Goal: Find specific page/section: Find specific page/section

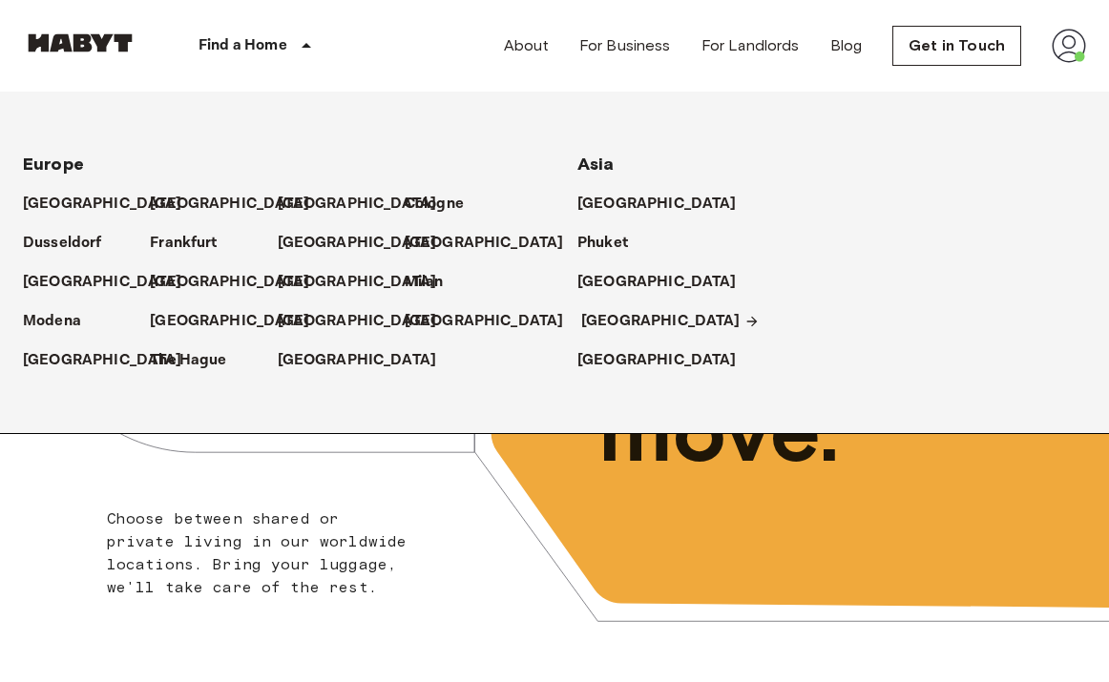
click at [621, 322] on p "[GEOGRAPHIC_DATA]" at bounding box center [660, 321] width 159 height 23
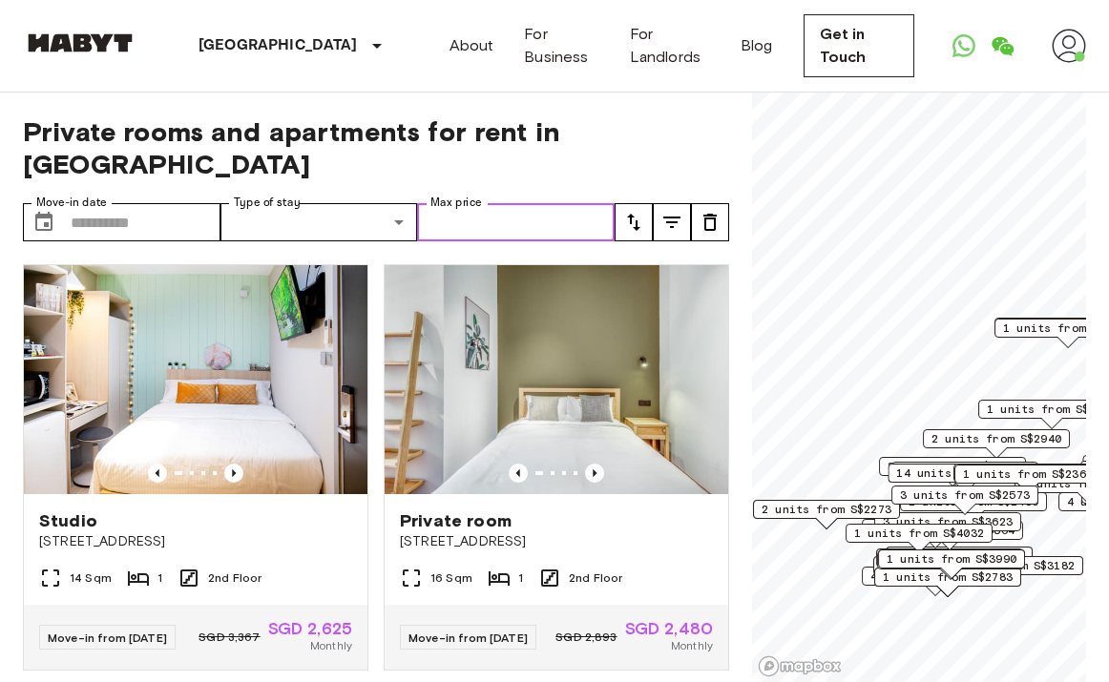
click at [589, 203] on input "Max price" at bounding box center [516, 222] width 198 height 38
click at [650, 203] on button "tune" at bounding box center [634, 222] width 38 height 38
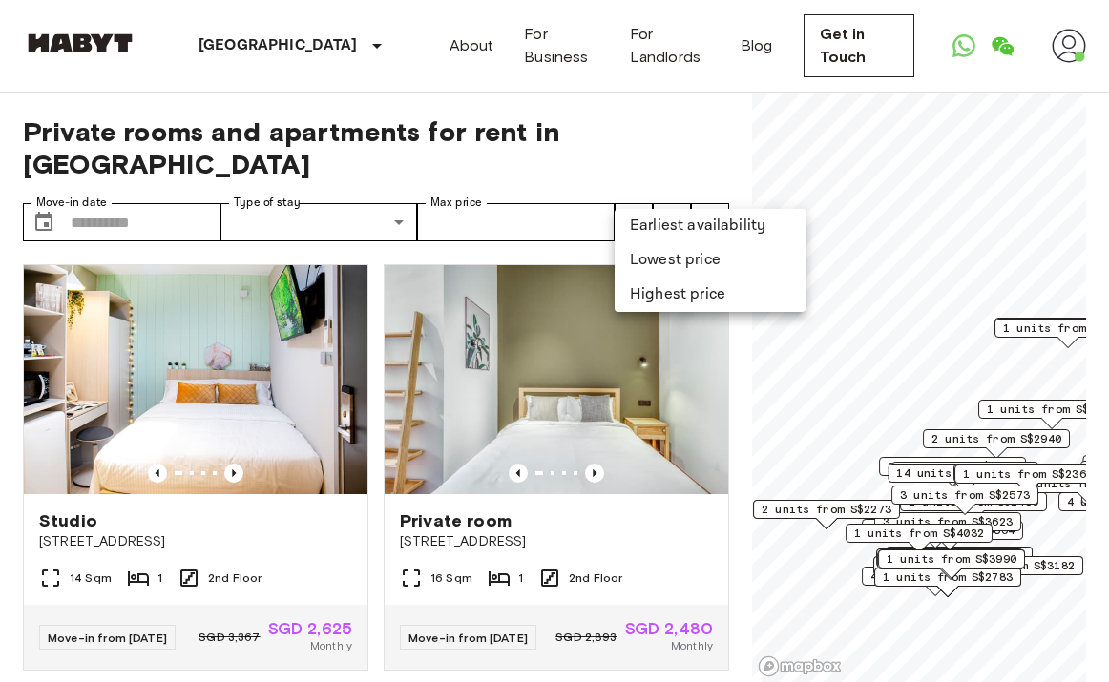
click at [715, 140] on div at bounding box center [554, 341] width 1109 height 682
